Goal: Task Accomplishment & Management: Use online tool/utility

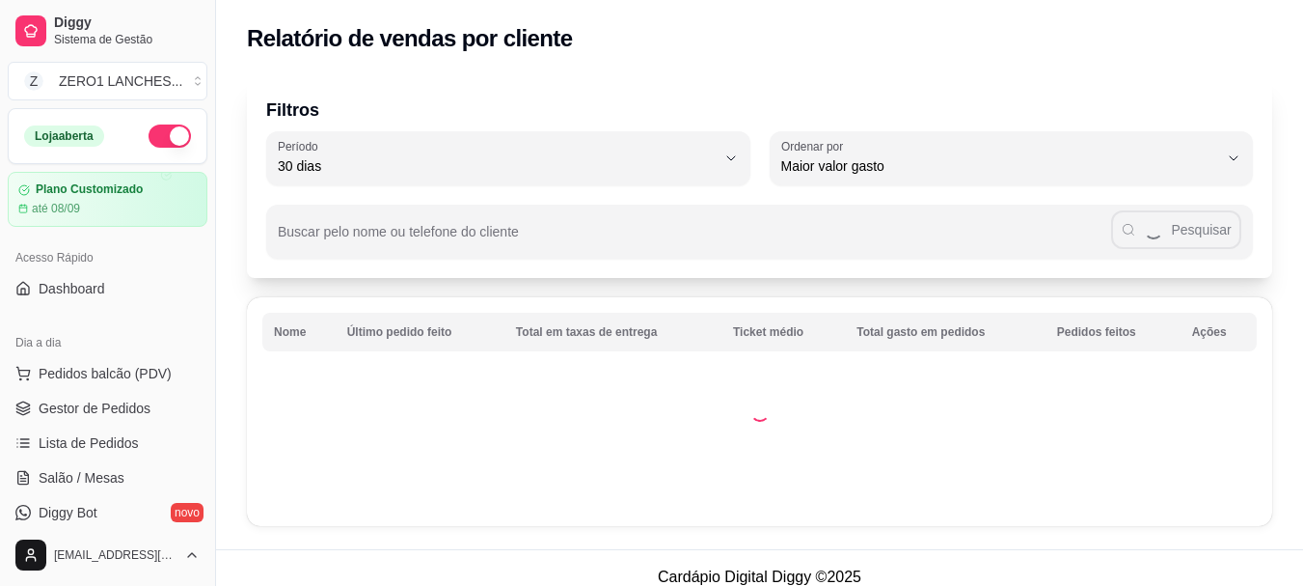
select select "30"
select select "HIGHEST_TOTAL_SPENT_WITH_ORDERS"
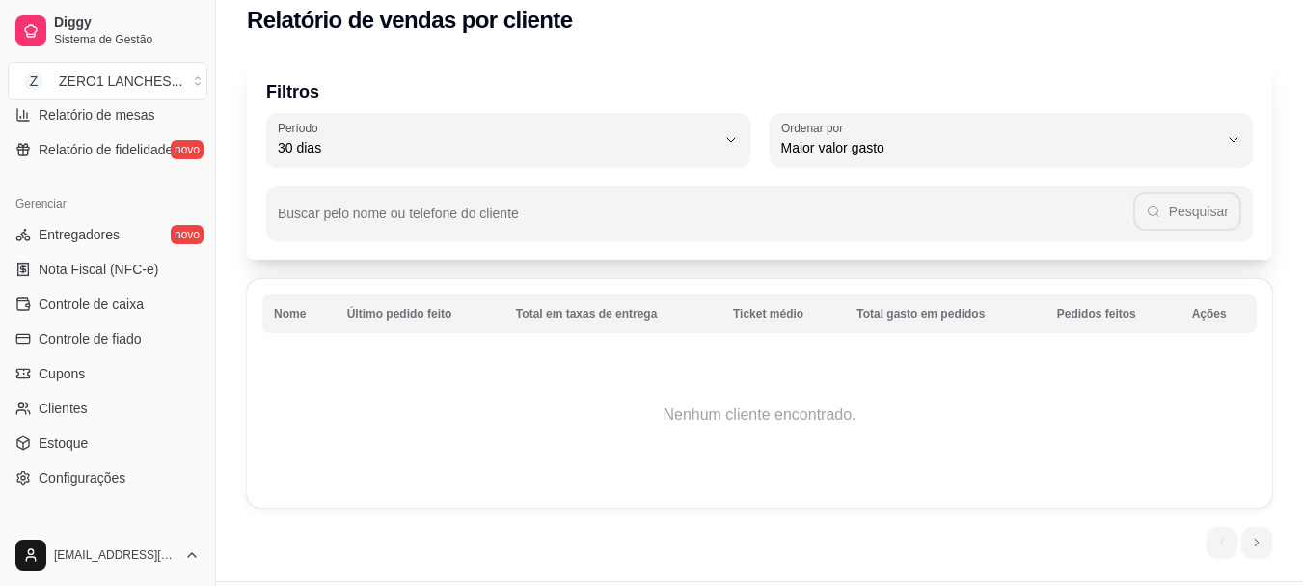
scroll to position [610, 0]
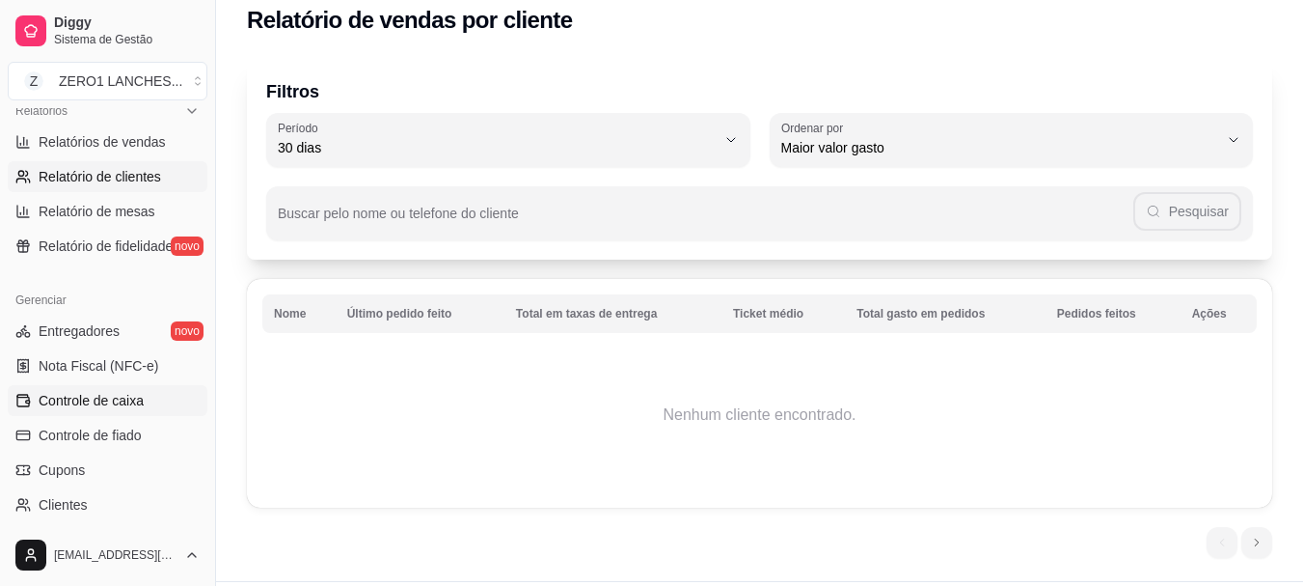
click at [77, 401] on span "Controle de caixa" at bounding box center [91, 400] width 105 height 19
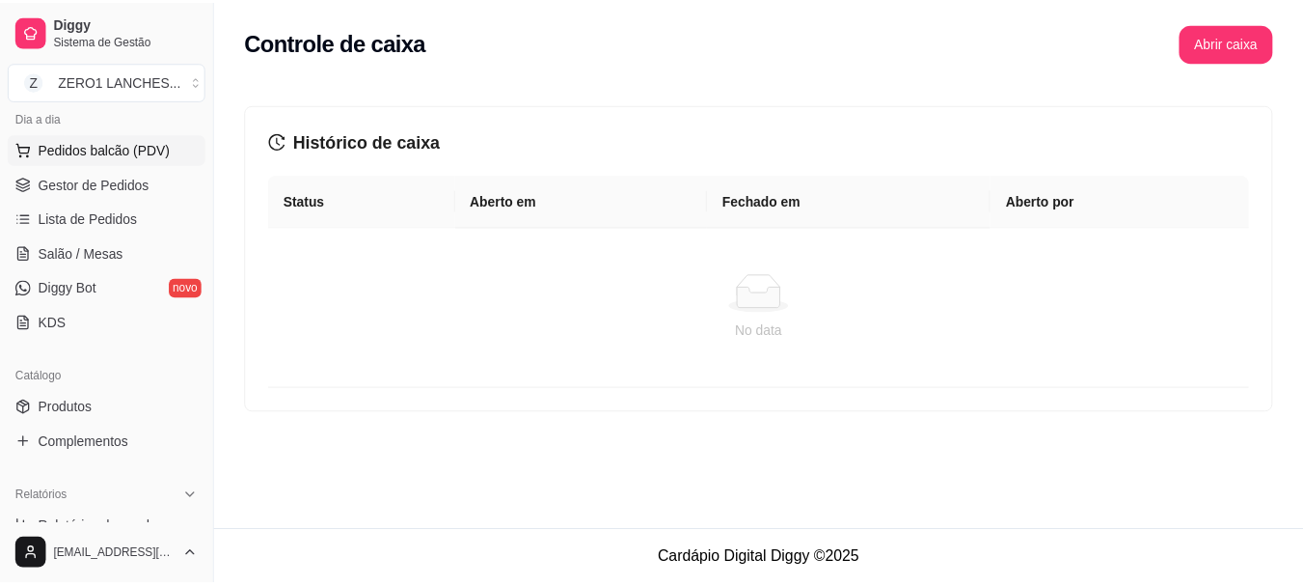
scroll to position [31, 0]
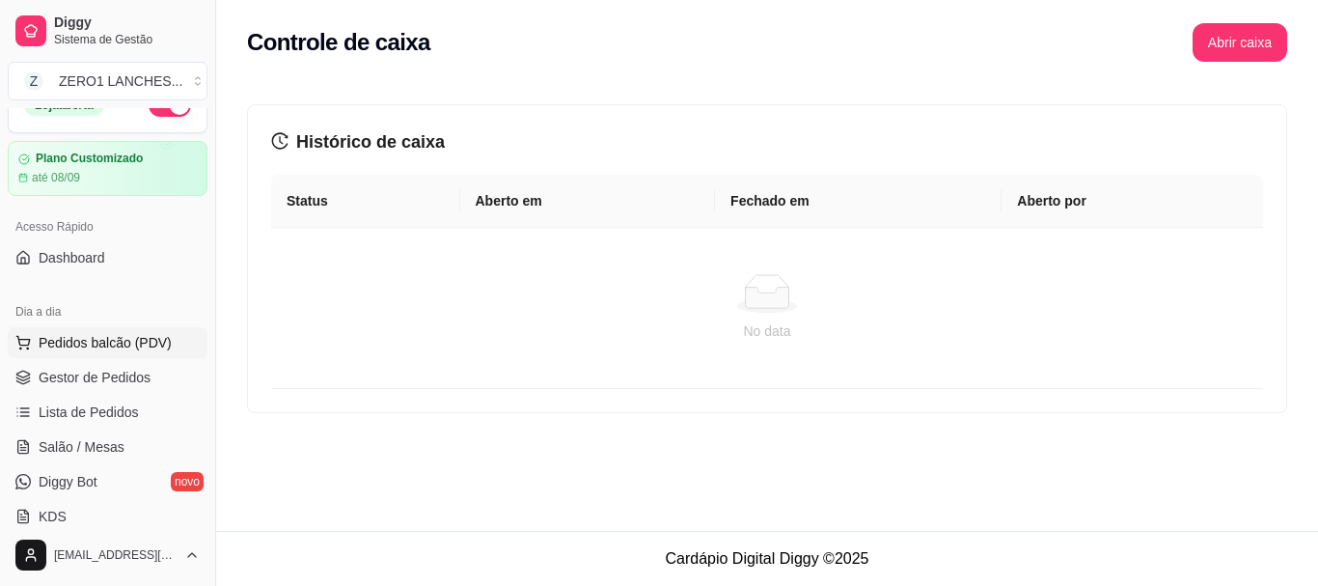
click at [81, 345] on span "Pedidos balcão (PDV)" at bounding box center [105, 342] width 133 height 19
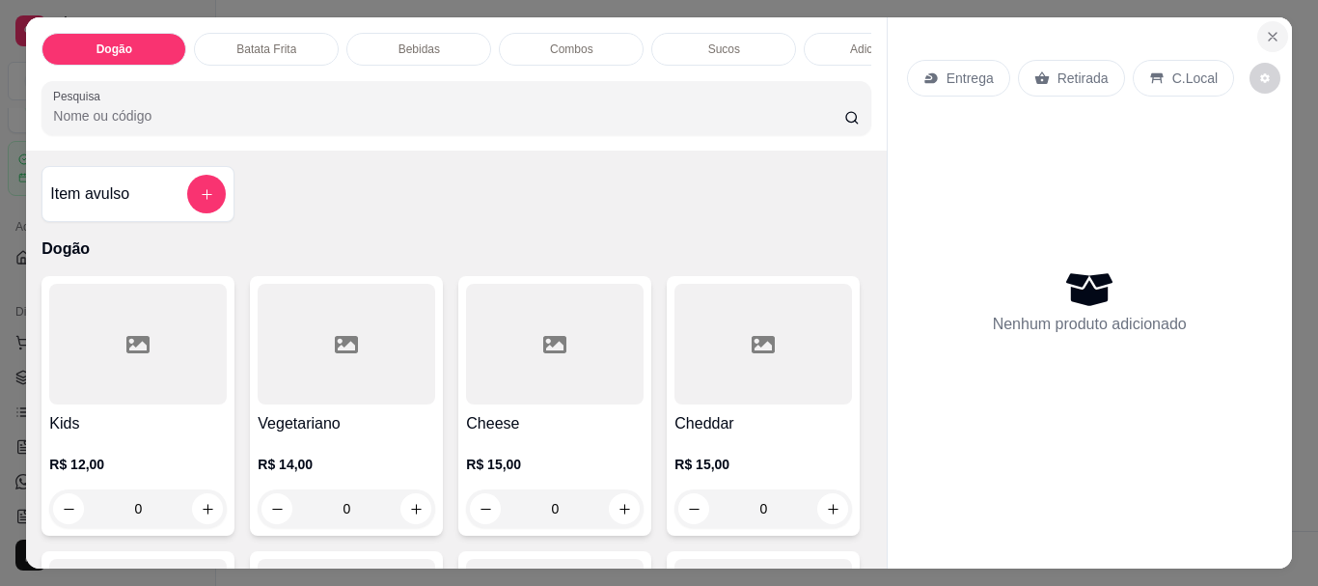
click at [1273, 34] on icon "Close" at bounding box center [1272, 36] width 15 height 15
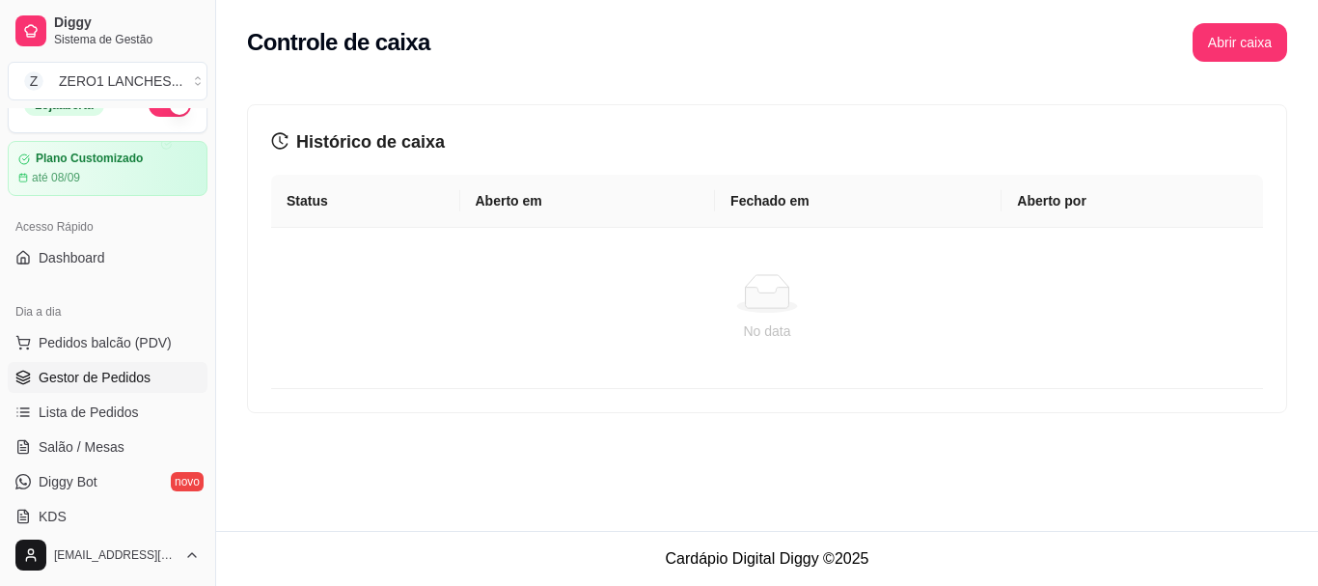
click at [155, 368] on link "Gestor de Pedidos" at bounding box center [108, 377] width 200 height 31
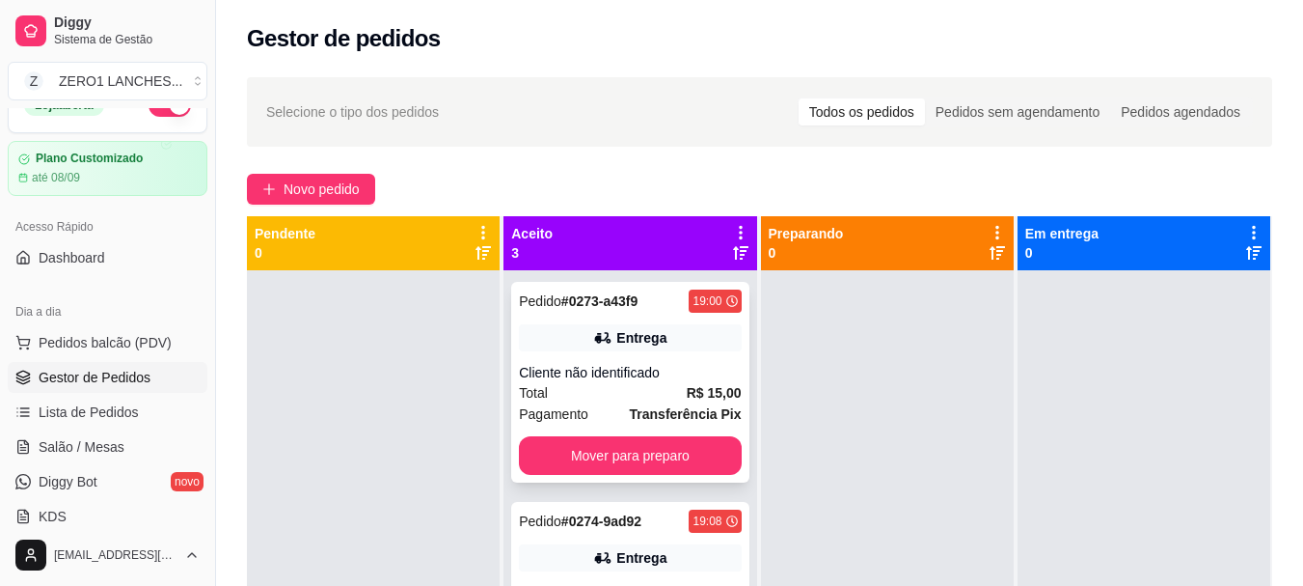
click at [665, 333] on div "Entrega" at bounding box center [630, 337] width 222 height 27
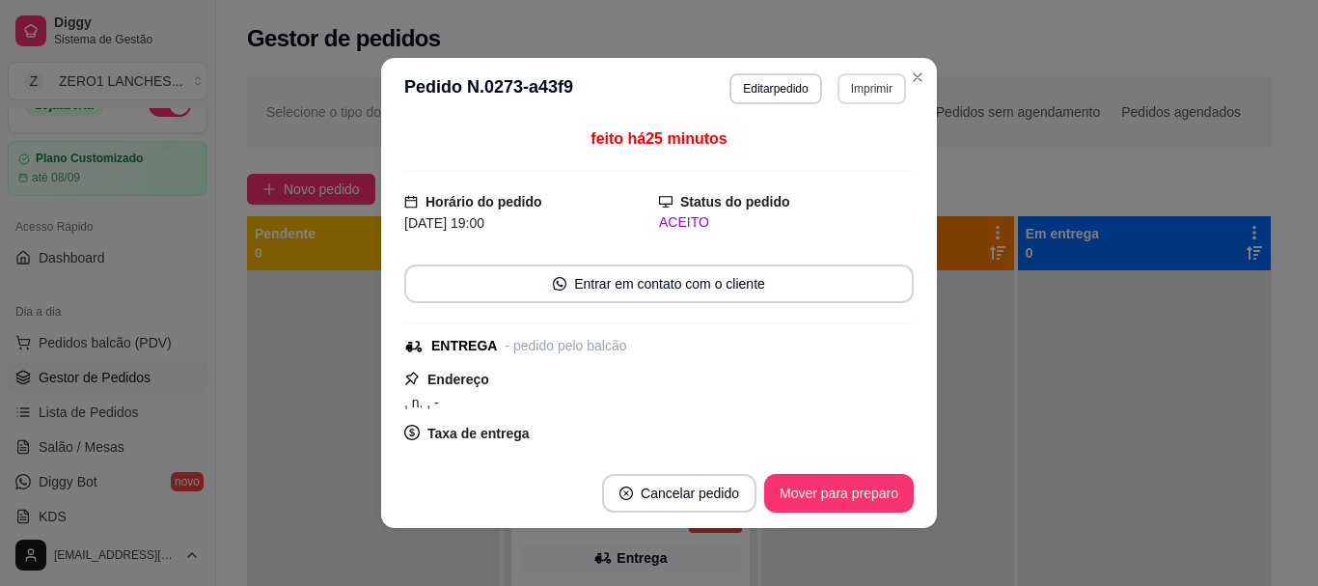
click at [861, 96] on button "Imprimir" at bounding box center [871, 88] width 68 height 31
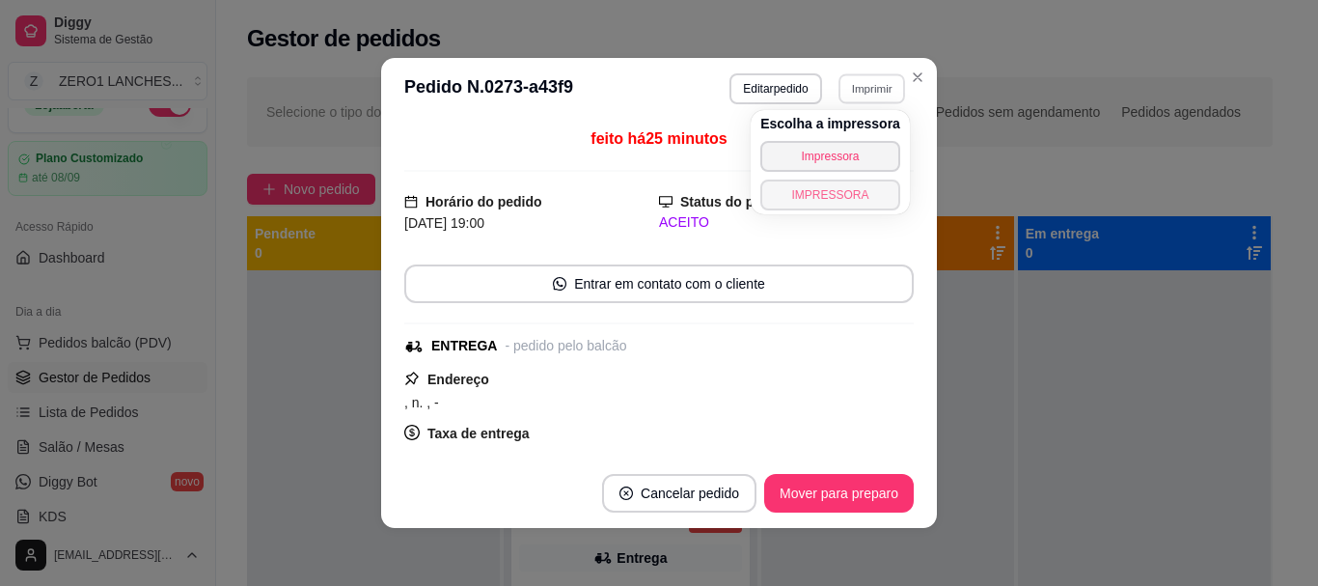
click at [829, 187] on button "IMPRESSORA" at bounding box center [830, 194] width 140 height 31
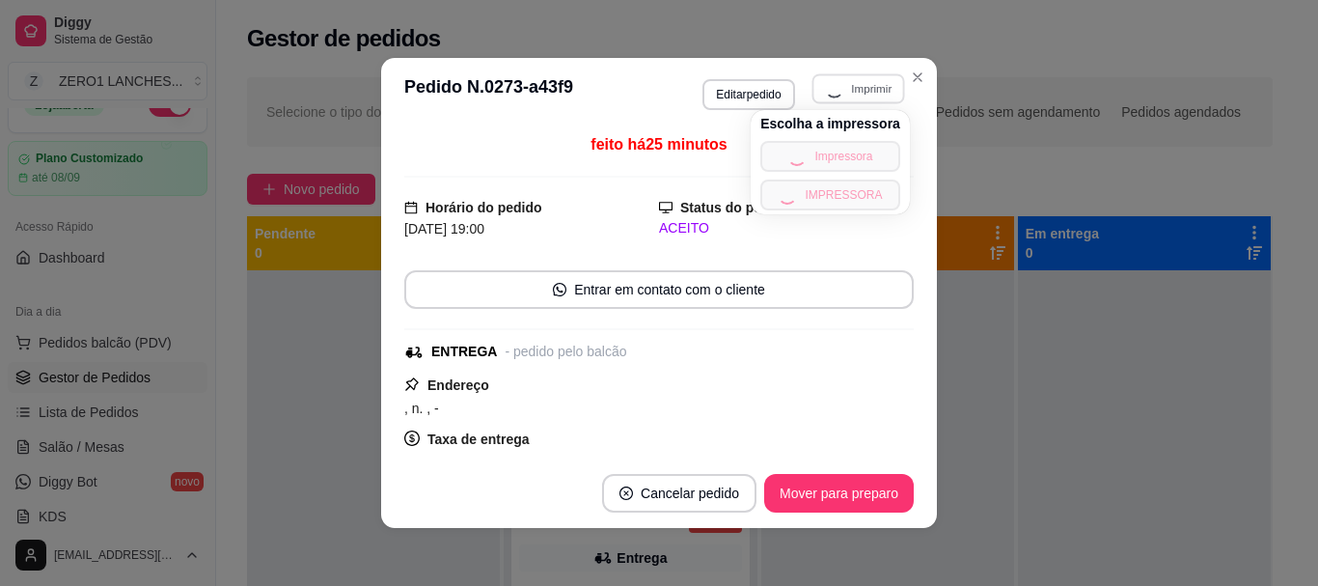
click at [834, 121] on h4 "Escolha a impressora" at bounding box center [830, 123] width 140 height 19
click at [910, 71] on icon "Close" at bounding box center [917, 76] width 15 height 15
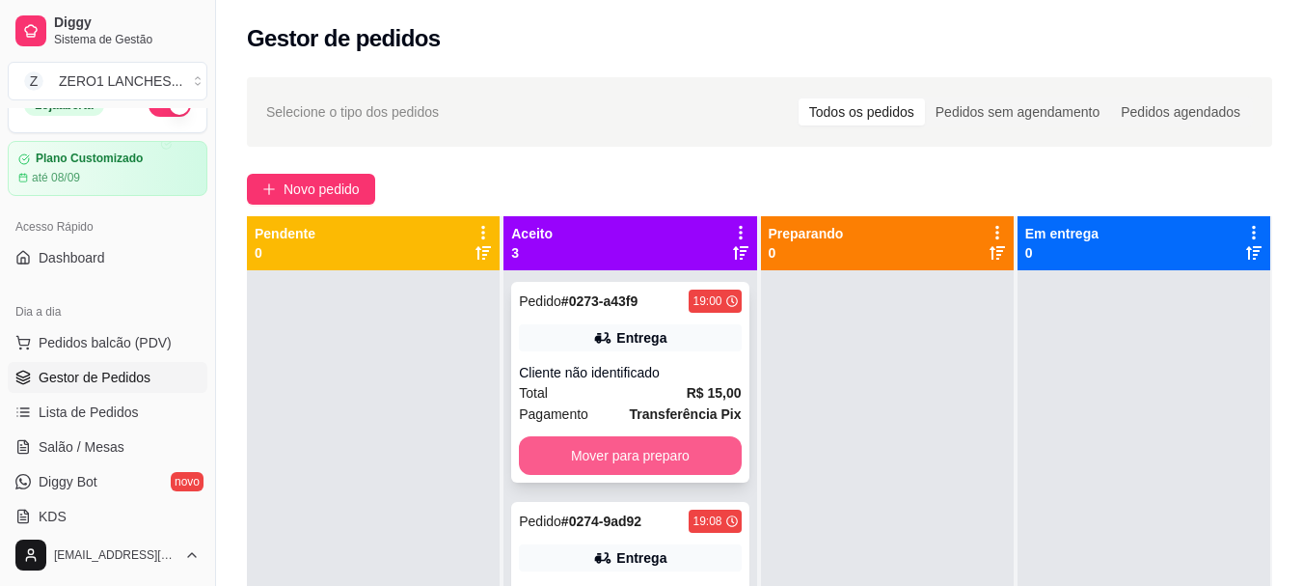
scroll to position [94, 0]
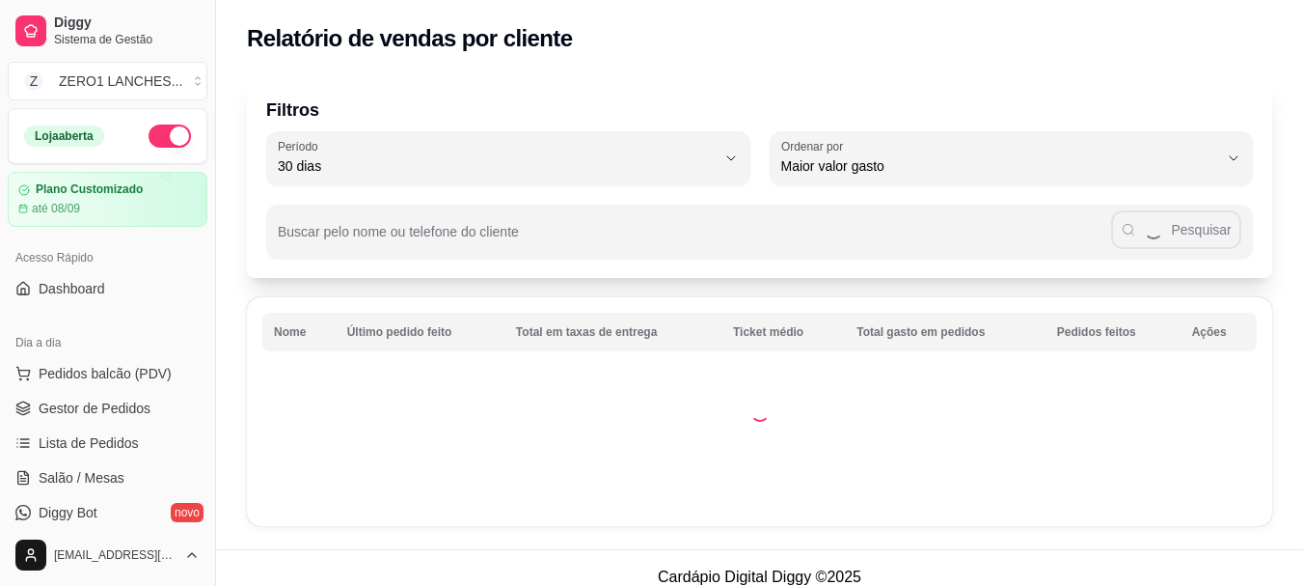
select select "30"
select select "HIGHEST_TOTAL_SPENT_WITH_ORDERS"
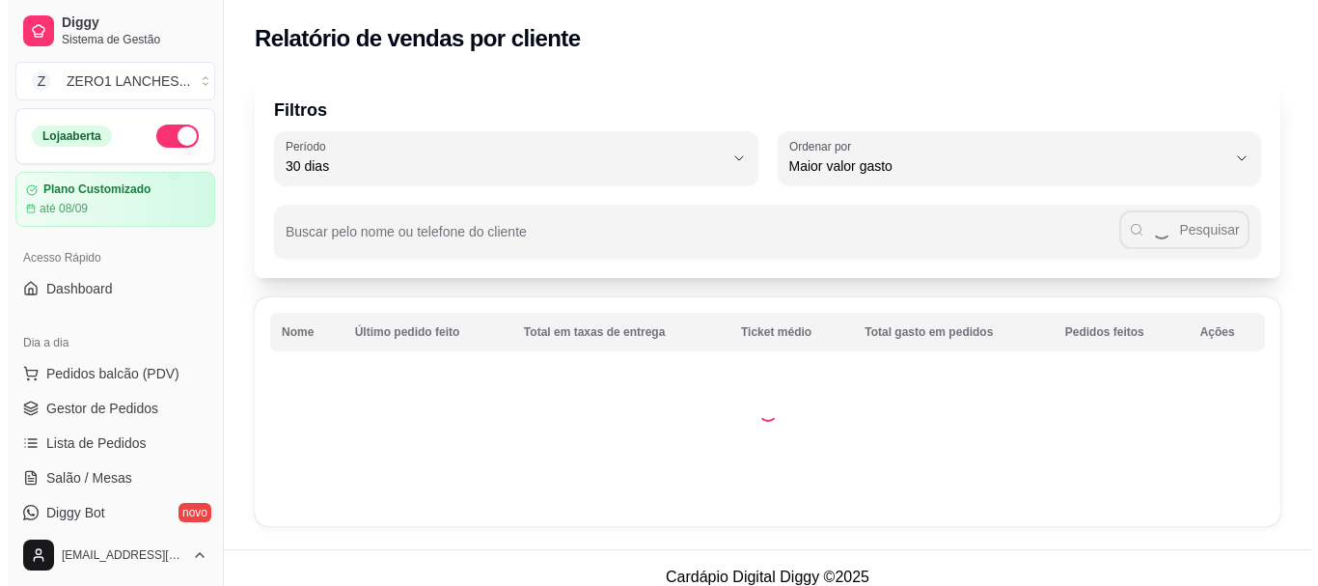
scroll to position [482, 0]
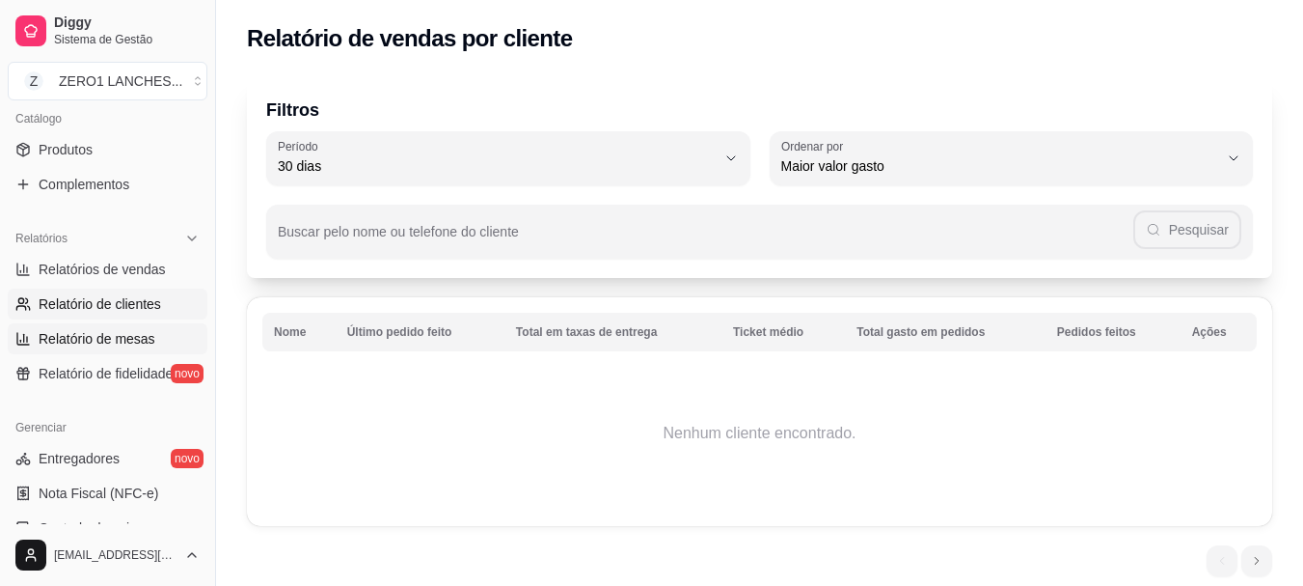
click at [107, 334] on span "Relatório de mesas" at bounding box center [97, 338] width 117 height 19
select select "TOTAL_OF_ORDERS"
select select "7"
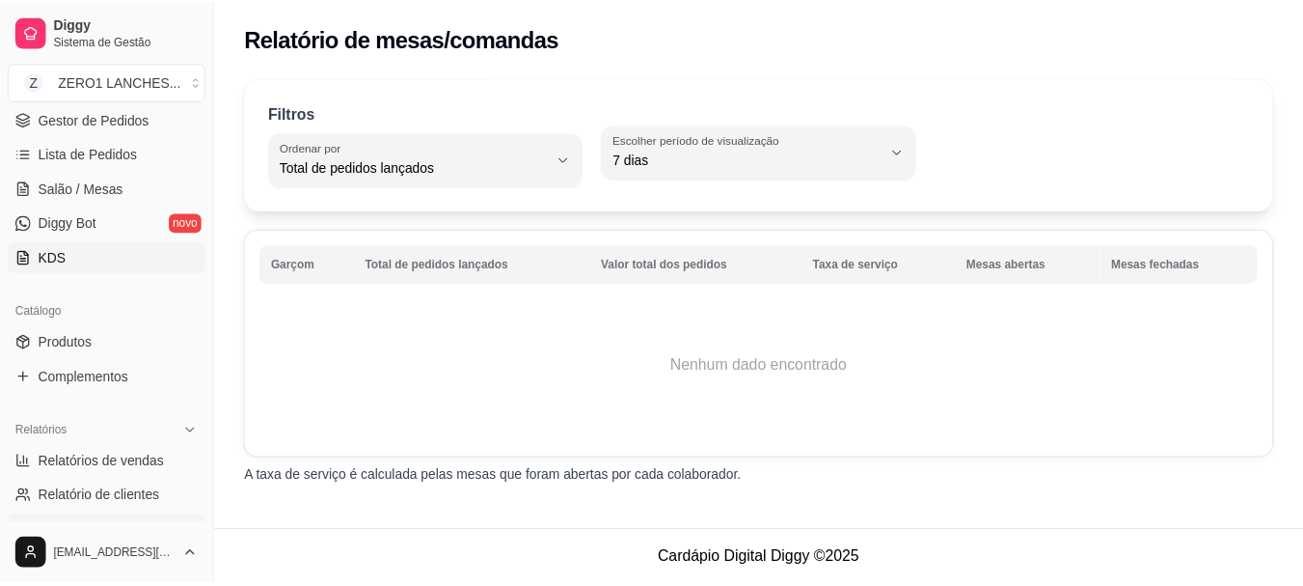
scroll to position [193, 0]
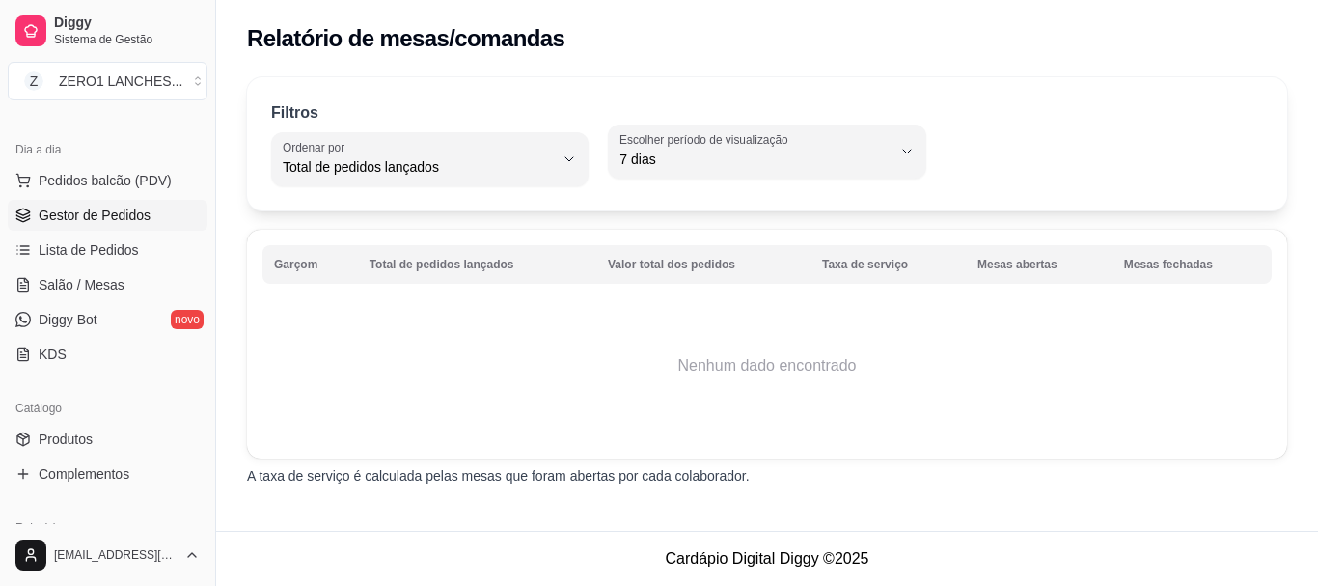
click at [133, 219] on span "Gestor de Pedidos" at bounding box center [95, 214] width 112 height 19
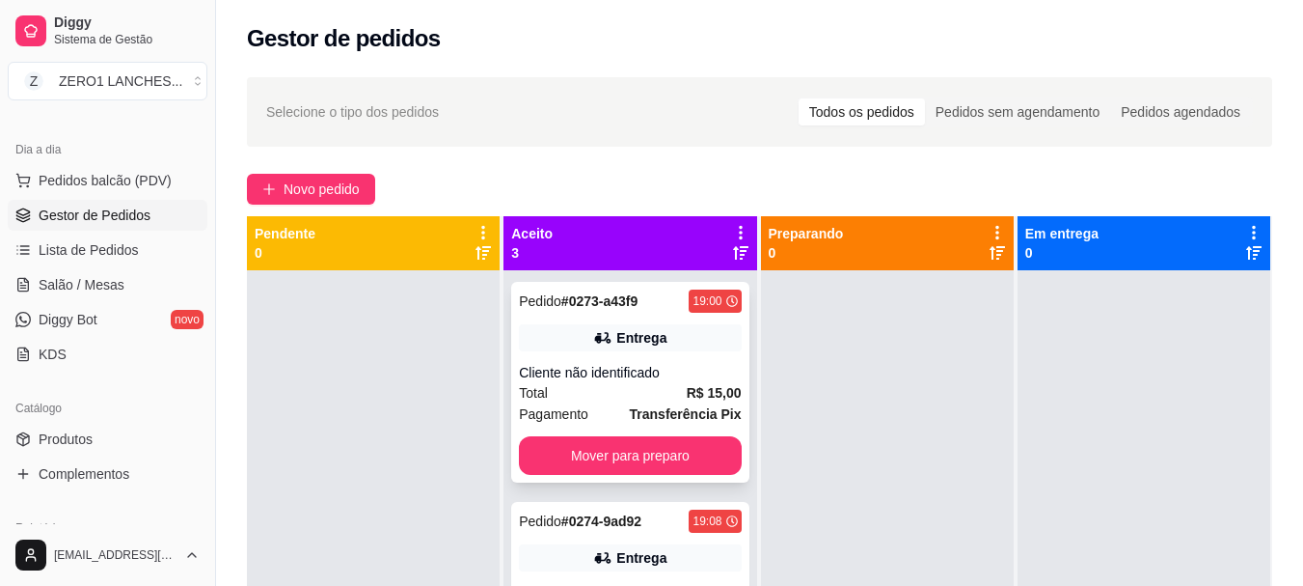
click at [692, 351] on div "Pedido # 0273-a43f9 19:00 Entrega Cliente não identificado Total R$ 15,00 Pagam…" at bounding box center [629, 382] width 237 height 201
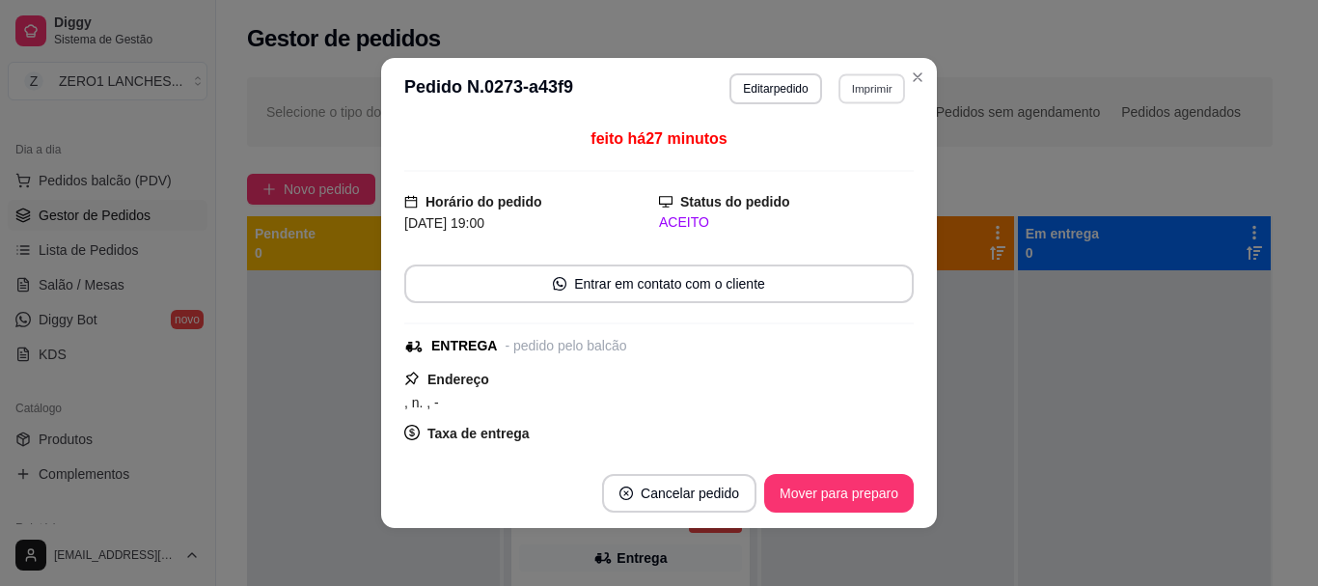
click at [888, 85] on button "Imprimir" at bounding box center [871, 88] width 67 height 30
click at [836, 151] on button "IMPRESSORA" at bounding box center [829, 156] width 135 height 30
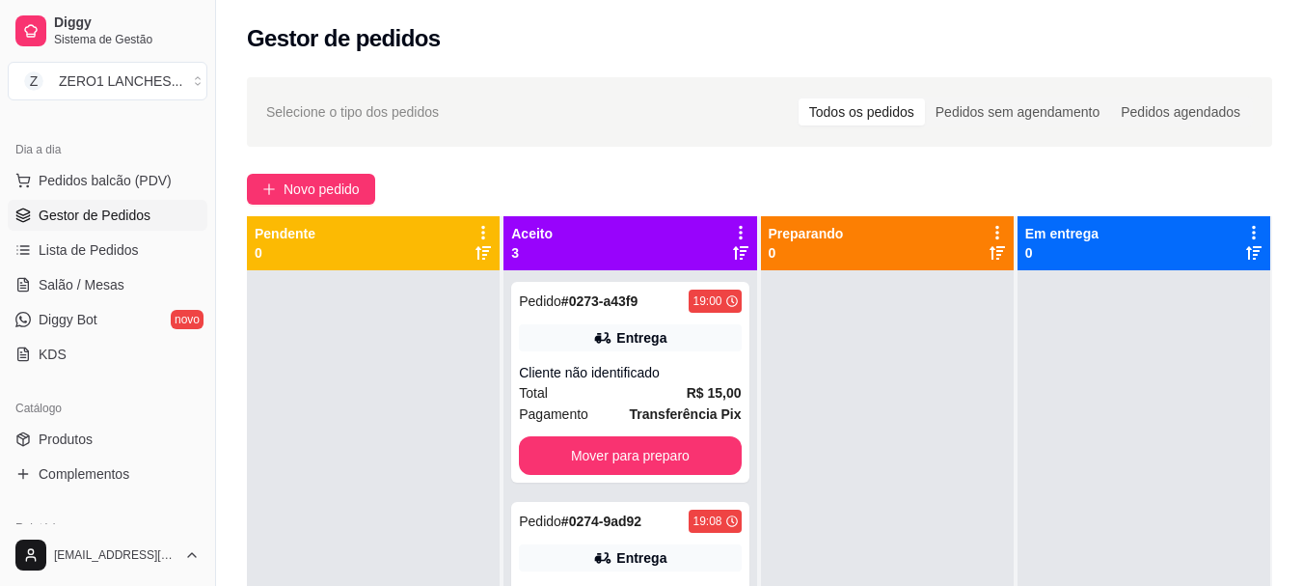
click at [881, 163] on div "Selecione o tipo dos pedidos Todos os pedidos Pedidos sem agendamento Pedidos a…" at bounding box center [759, 445] width 1087 height 759
click at [315, 423] on div at bounding box center [373, 563] width 253 height 586
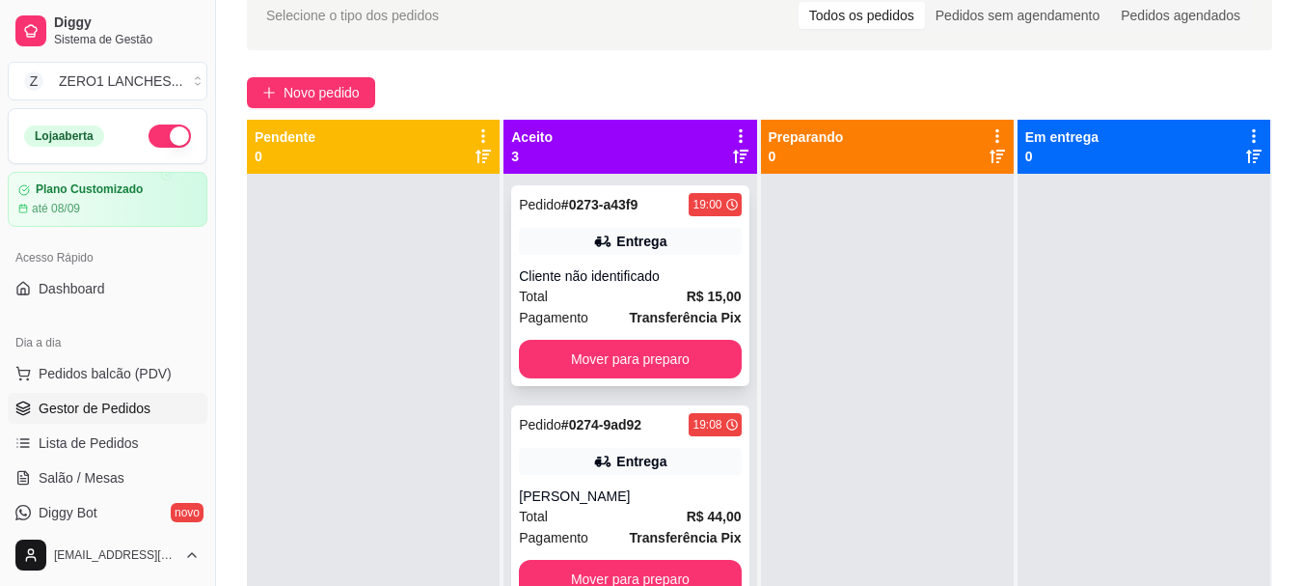
click at [681, 245] on div "Entrega" at bounding box center [630, 241] width 222 height 27
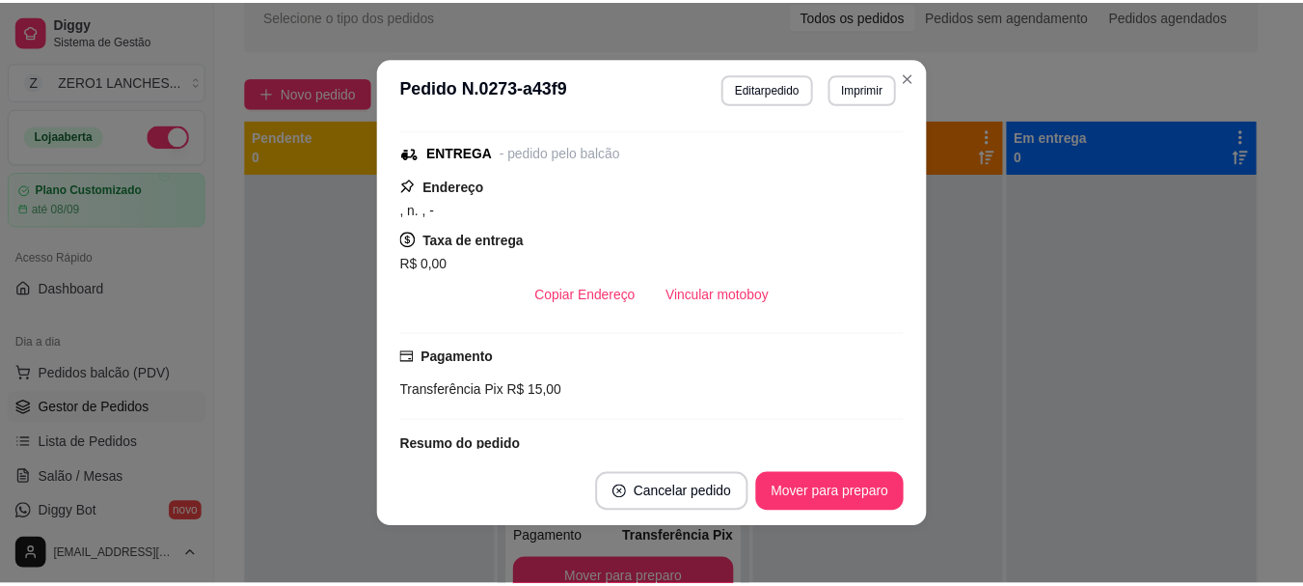
scroll to position [289, 0]
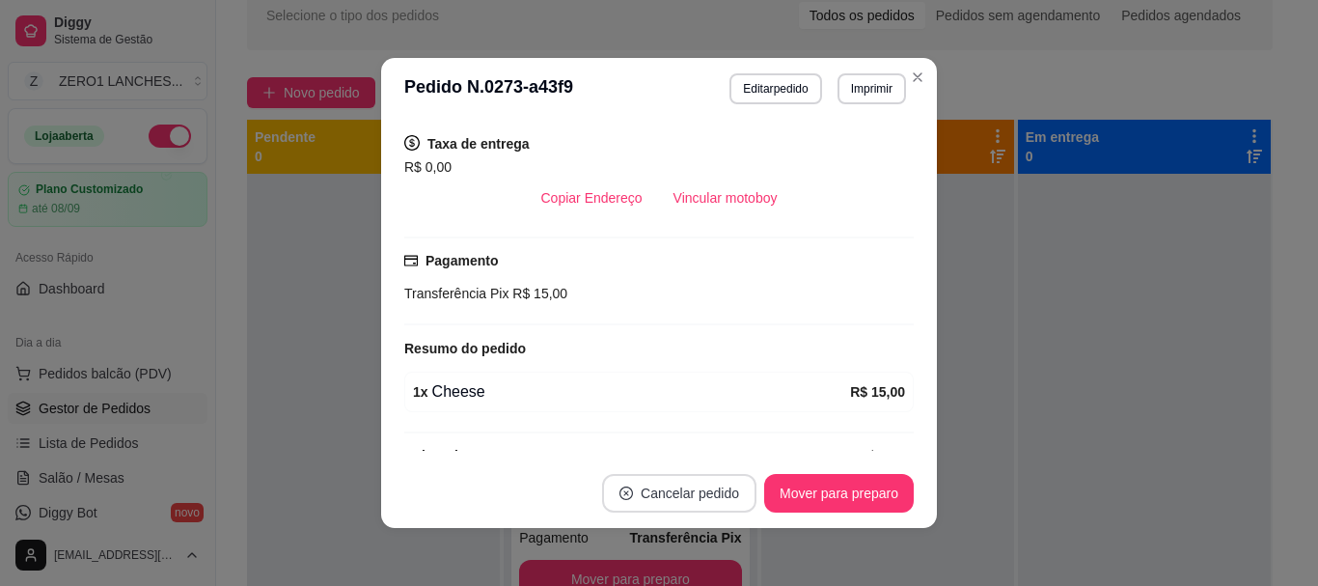
click at [682, 477] on button "Cancelar pedido" at bounding box center [679, 493] width 154 height 39
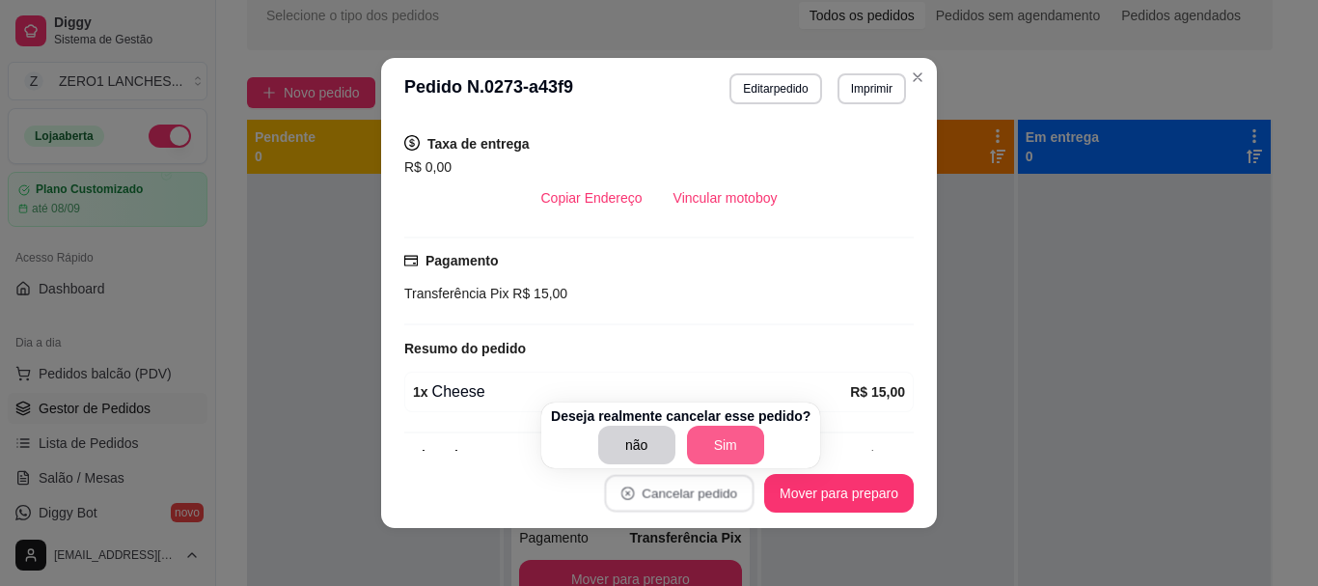
click at [716, 448] on button "Sim" at bounding box center [725, 444] width 77 height 39
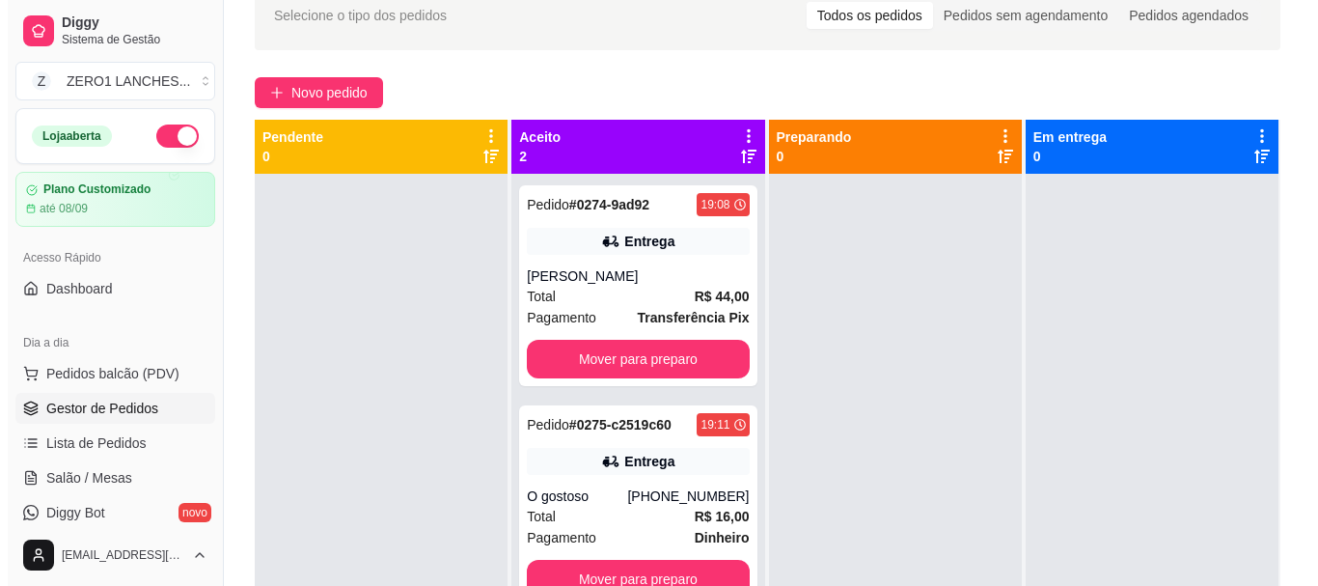
scroll to position [54, 0]
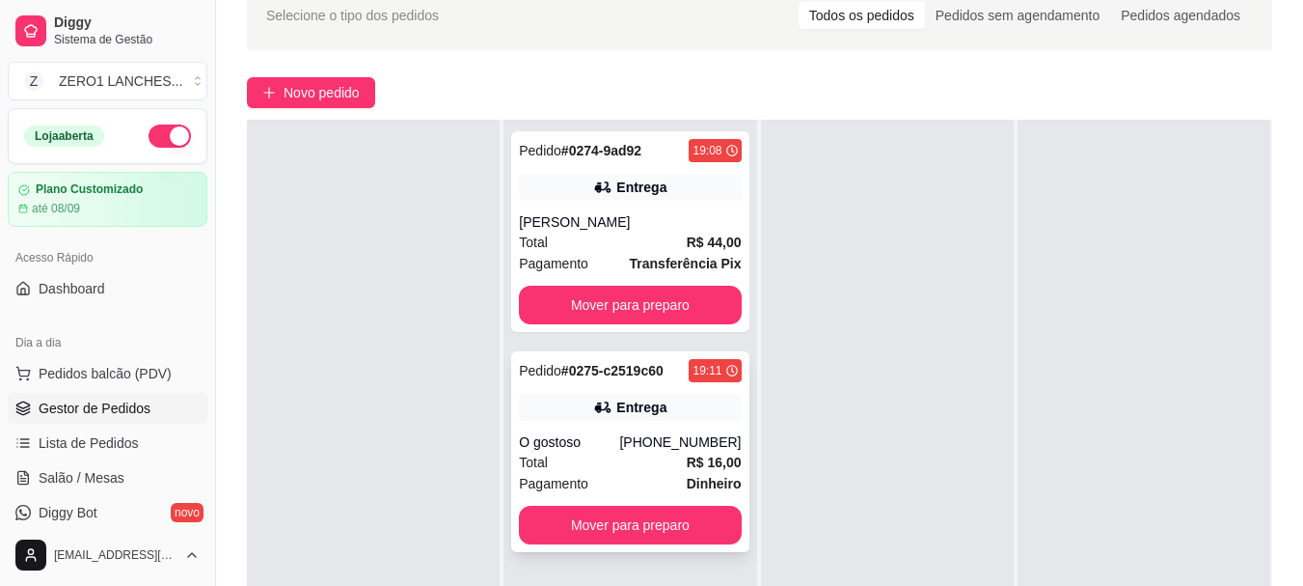
click at [629, 459] on div "Total R$ 16,00" at bounding box center [630, 462] width 222 height 21
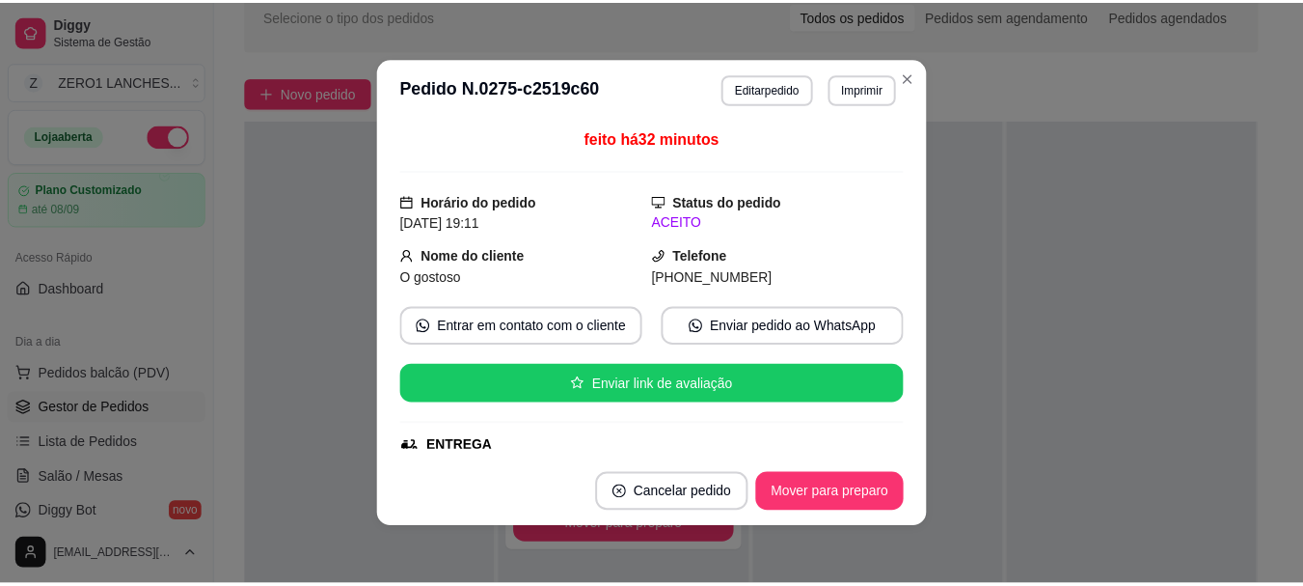
scroll to position [4, 0]
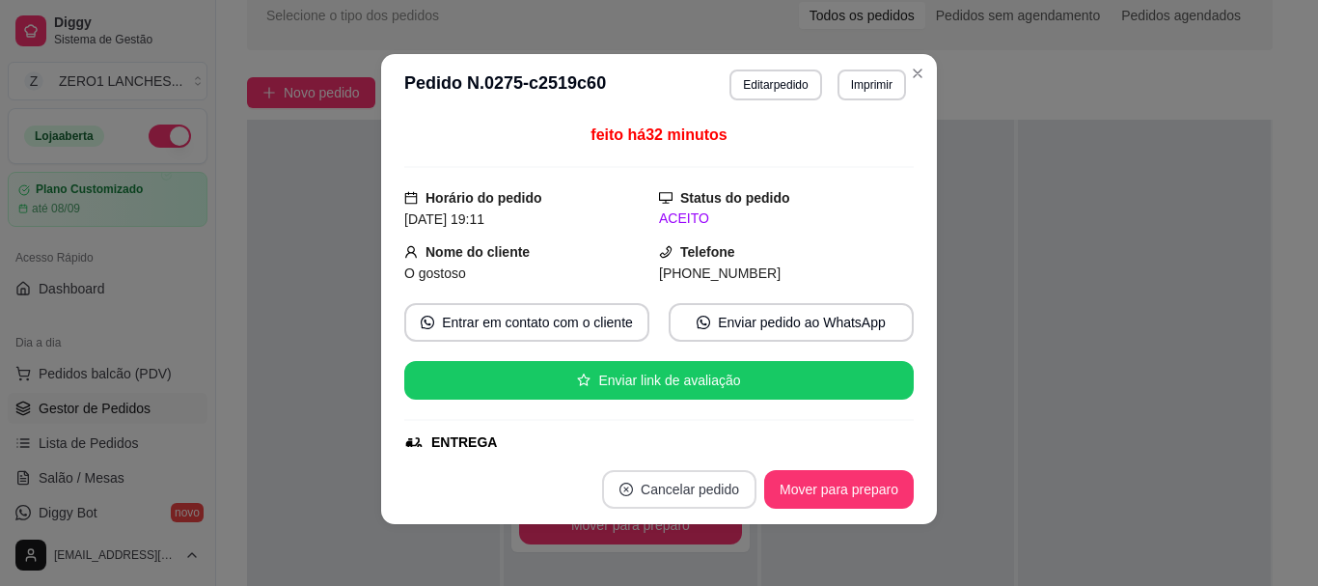
click at [682, 485] on button "Cancelar pedido" at bounding box center [679, 489] width 154 height 39
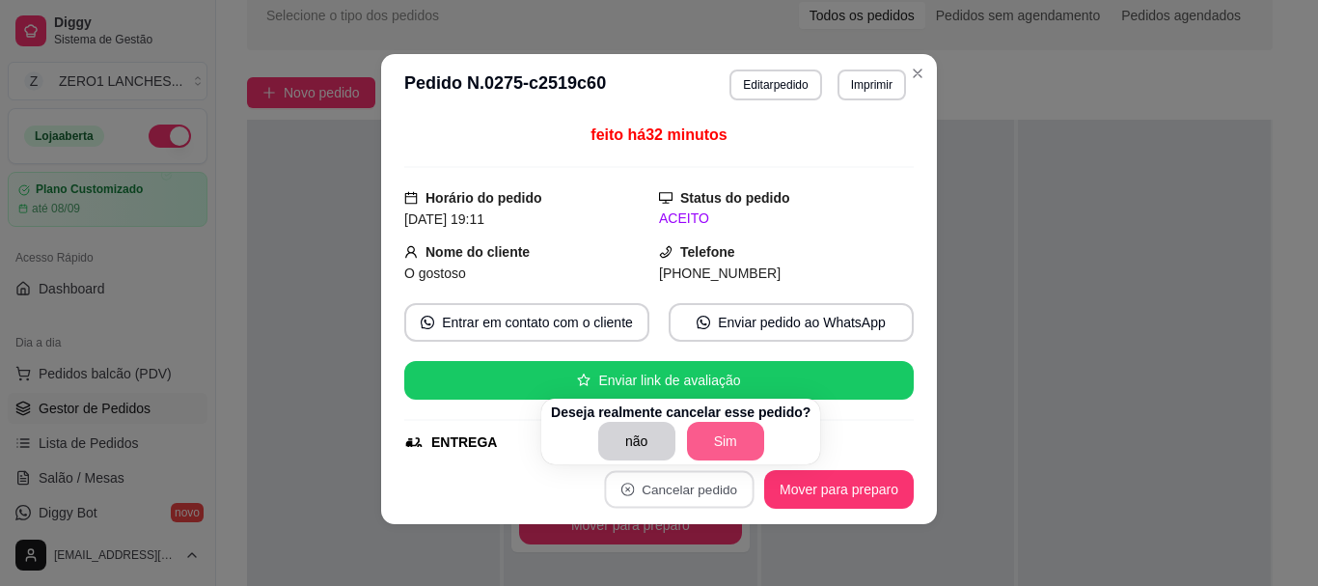
click at [727, 447] on button "Sim" at bounding box center [725, 441] width 77 height 39
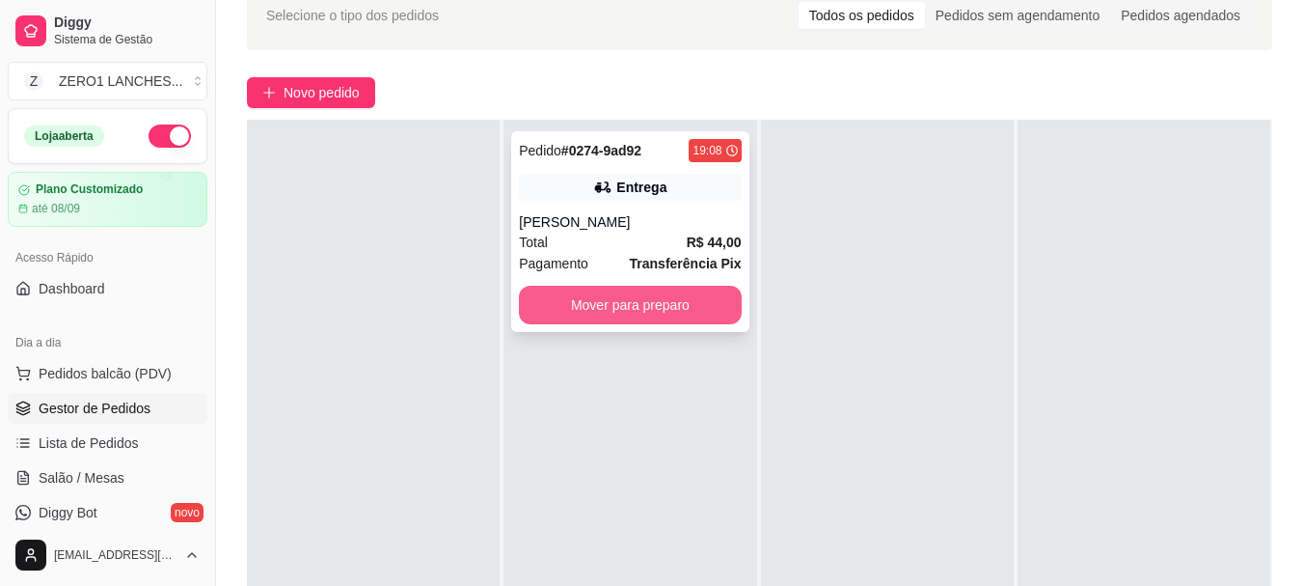
click at [672, 304] on button "Mover para preparo" at bounding box center [630, 305] width 222 height 39
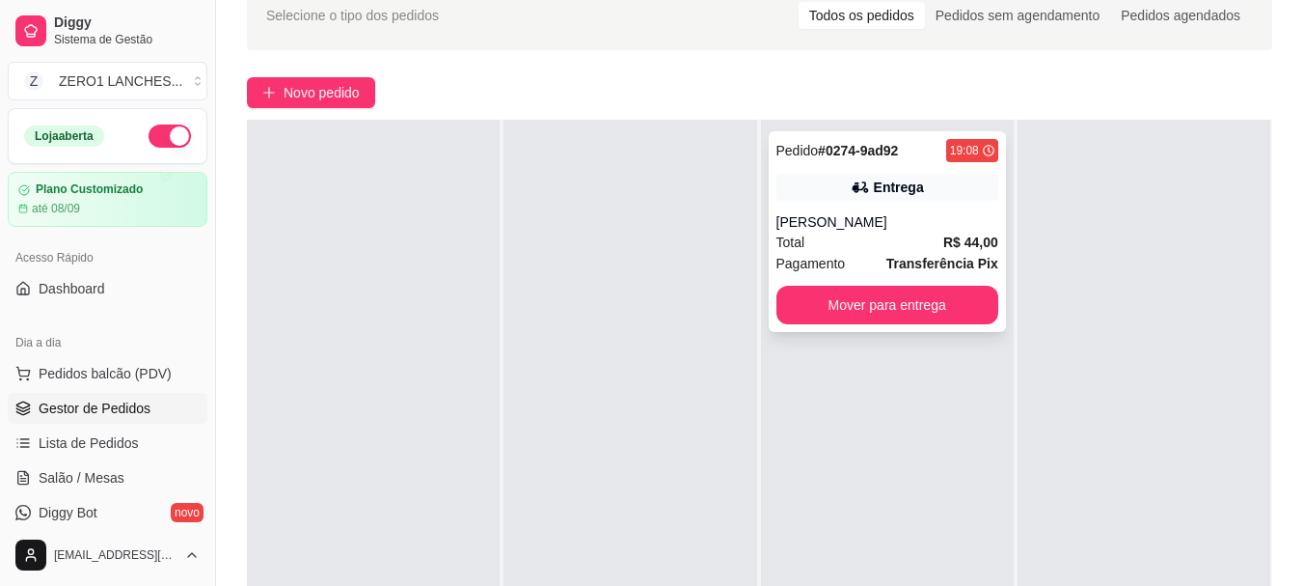
scroll to position [0, 0]
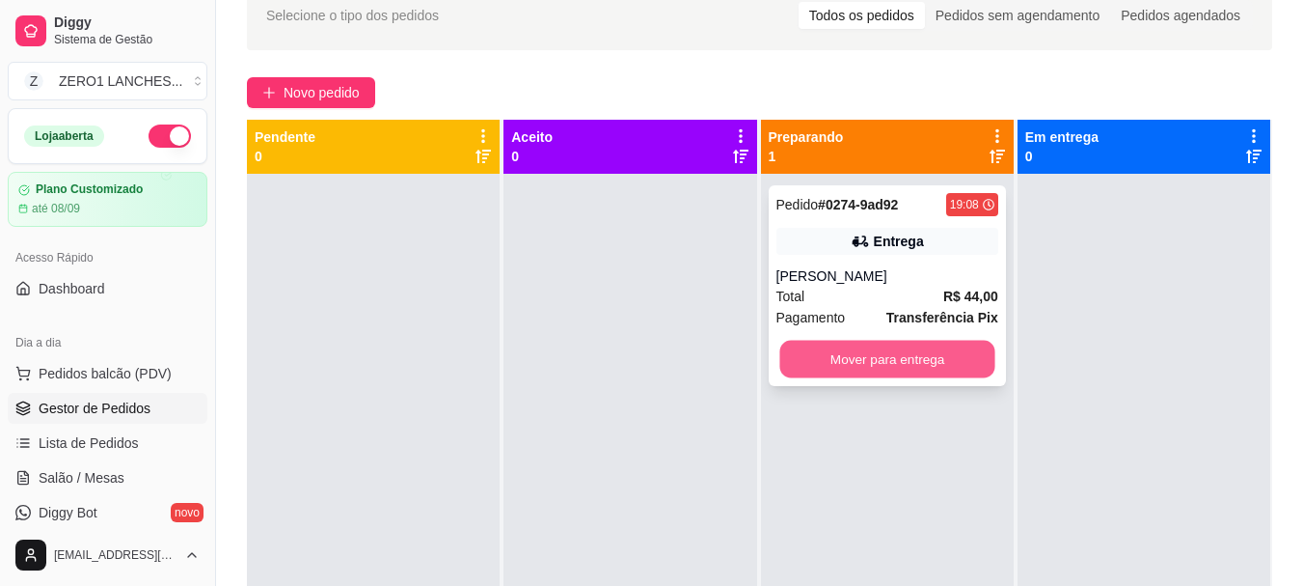
click at [833, 357] on button "Mover para entrega" at bounding box center [887, 360] width 215 height 38
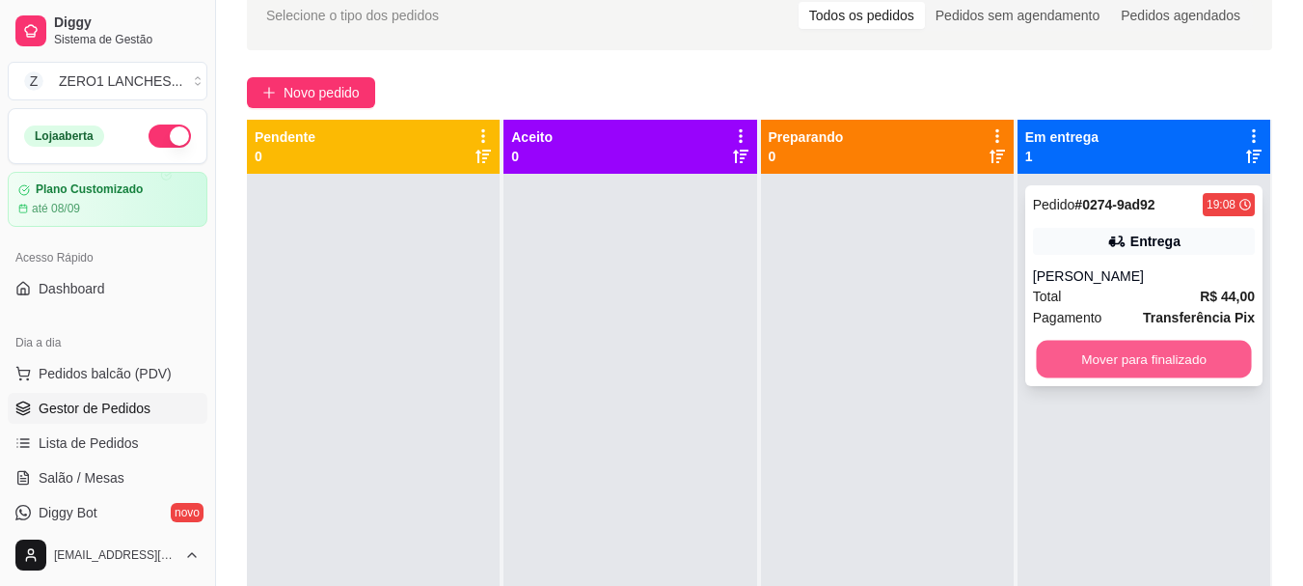
click at [1143, 357] on button "Mover para finalizado" at bounding box center [1143, 360] width 215 height 38
